Goal: Information Seeking & Learning: Learn about a topic

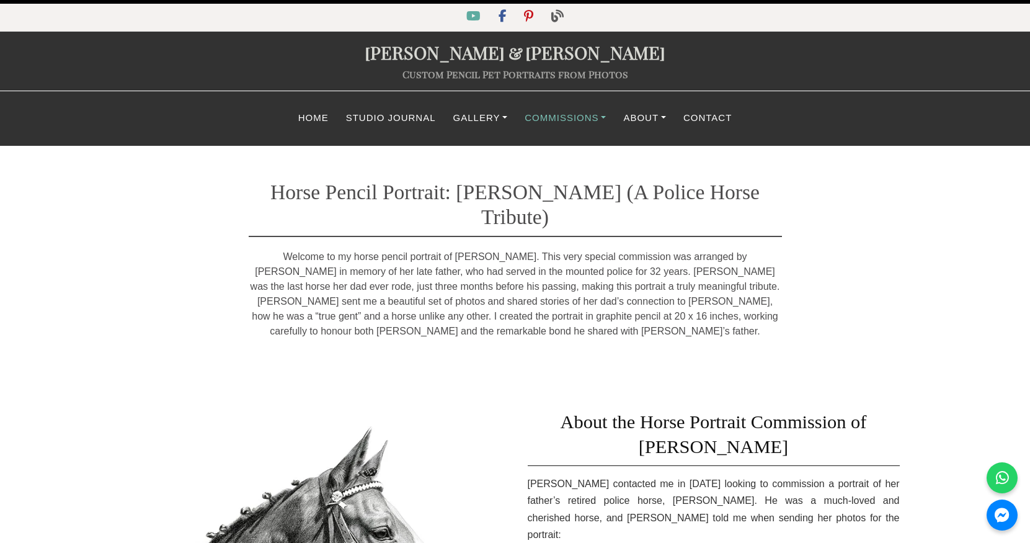
click at [584, 117] on link "Commissions" at bounding box center [565, 118] width 99 height 24
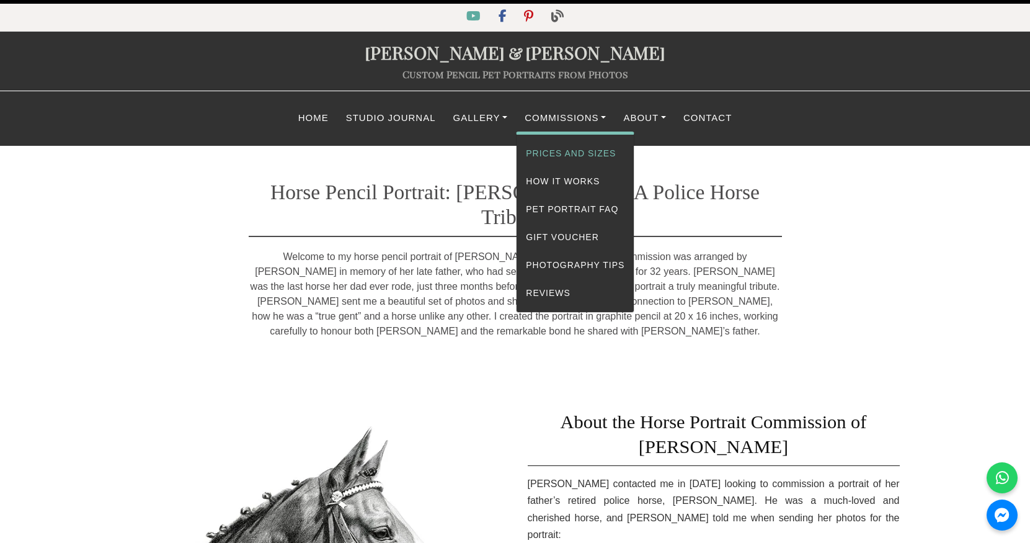
click at [570, 153] on link "Prices and Sizes" at bounding box center [575, 154] width 117 height 28
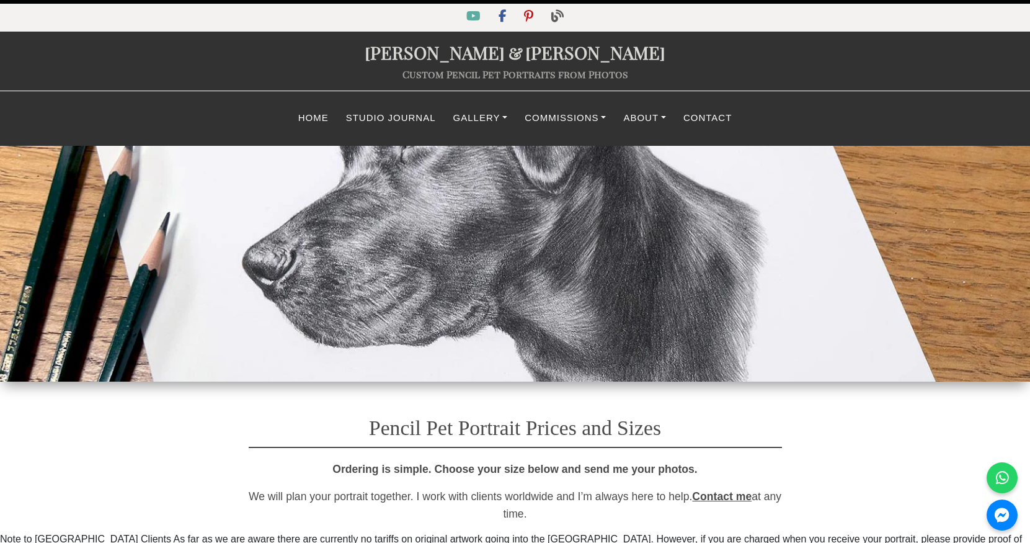
select select "GBP"
click at [466, 113] on link "Gallery" at bounding box center [481, 118] width 72 height 24
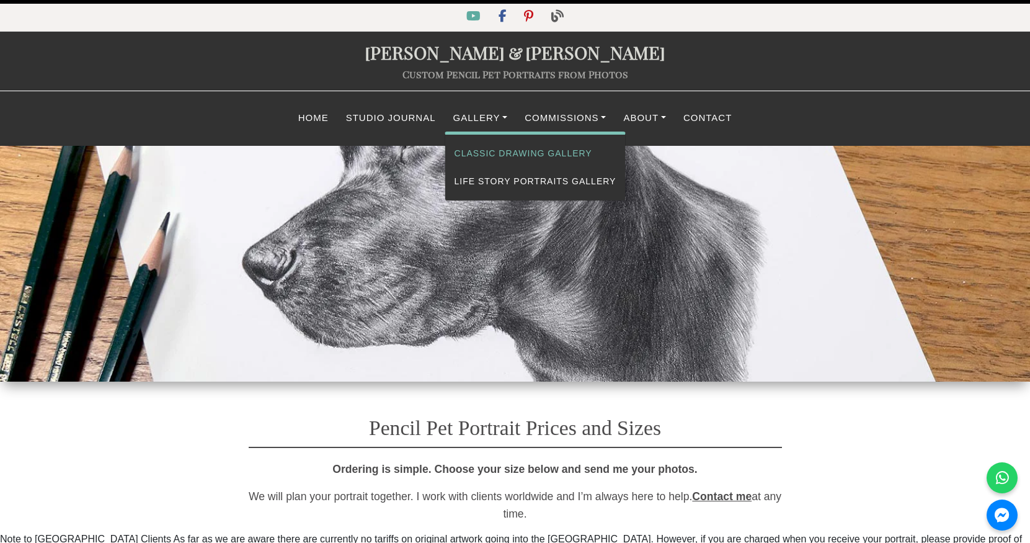
click at [474, 148] on link "Classic Drawing Gallery" at bounding box center [535, 154] width 180 height 28
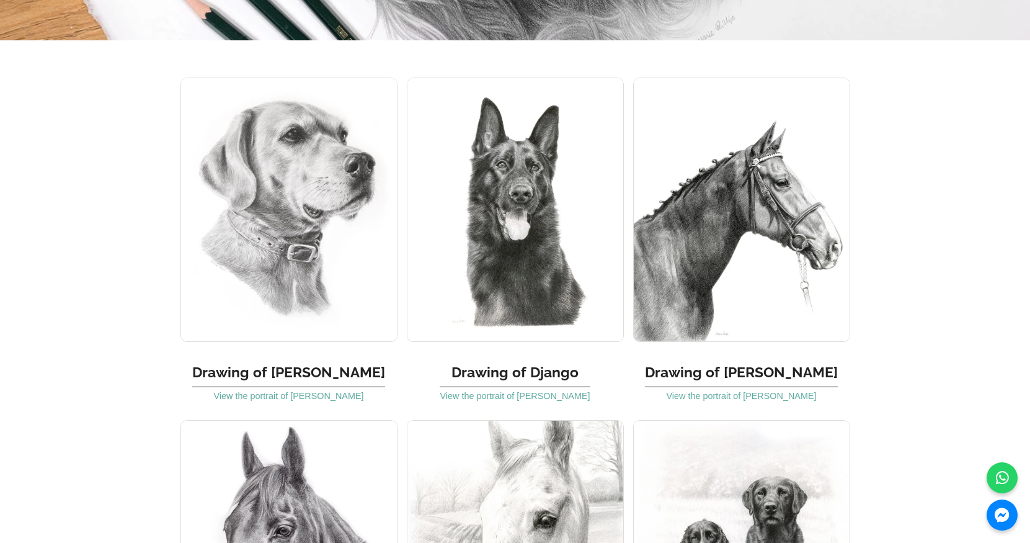
scroll to position [6437, 0]
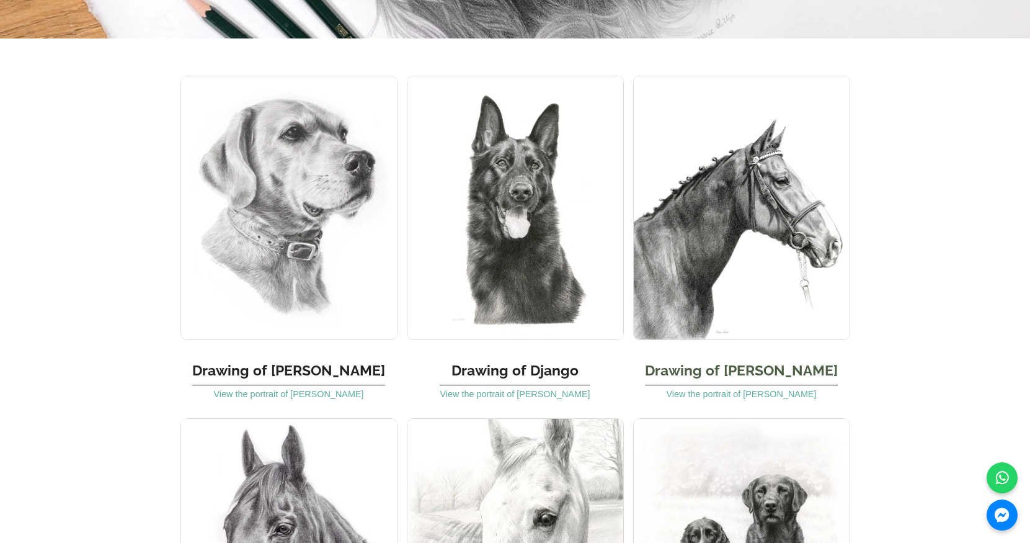
click at [717, 128] on img at bounding box center [741, 208] width 217 height 264
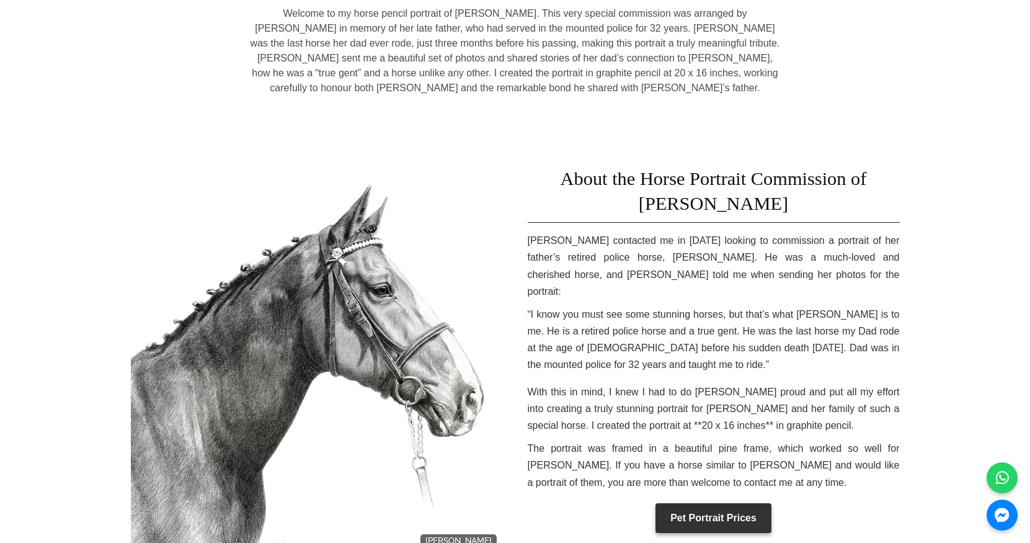
scroll to position [291, 0]
